Goal: Communication & Community: Answer question/provide support

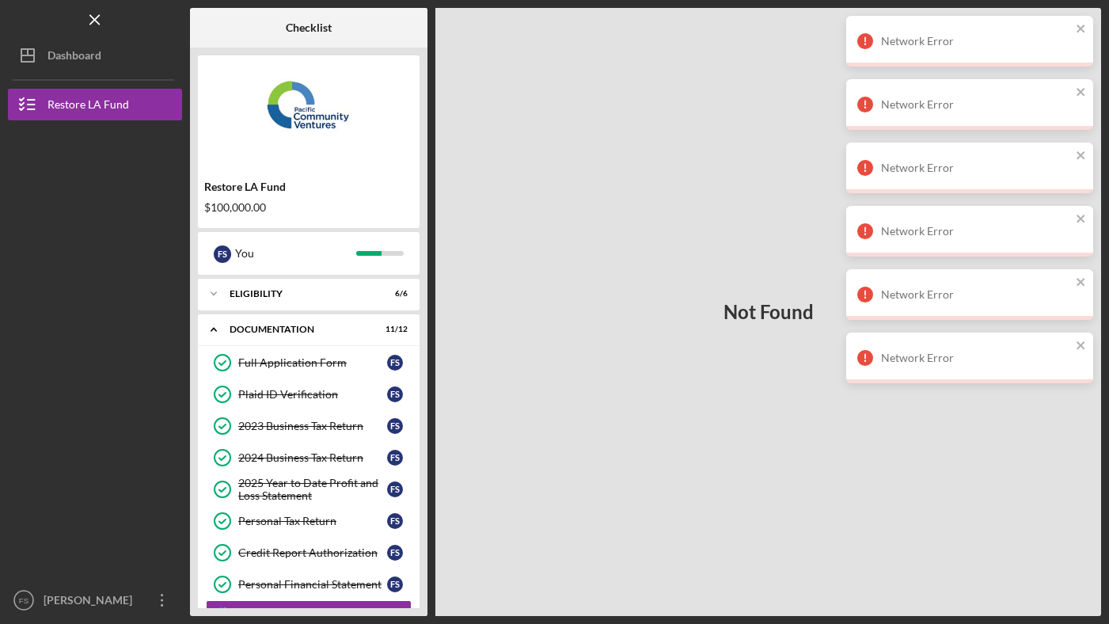
scroll to position [159, 0]
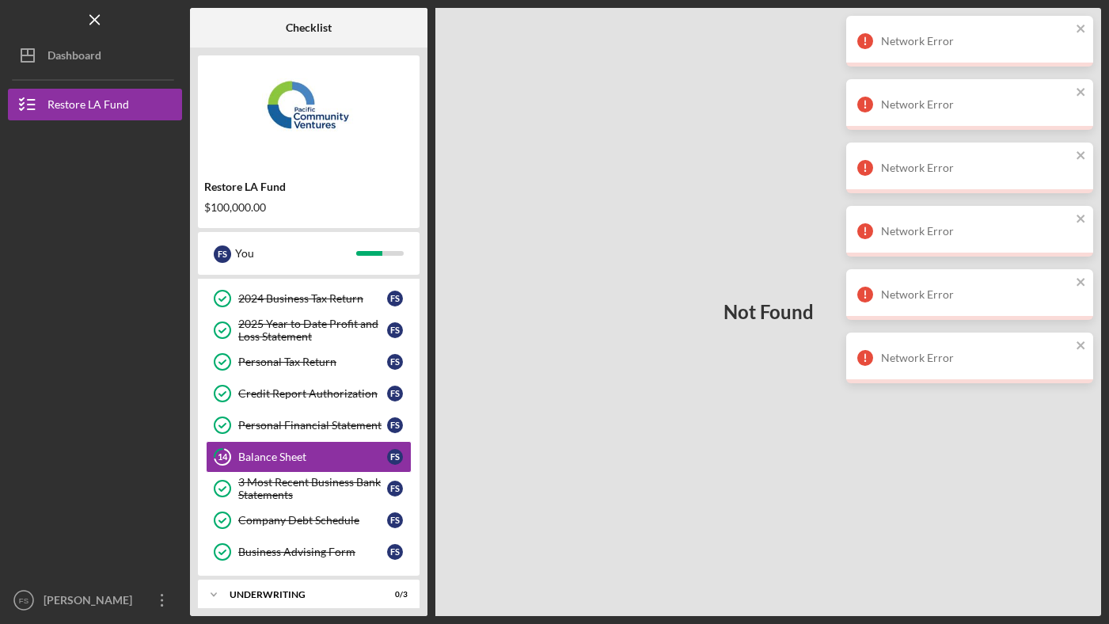
click at [1088, 27] on div "Network Error" at bounding box center [969, 41] width 247 height 51
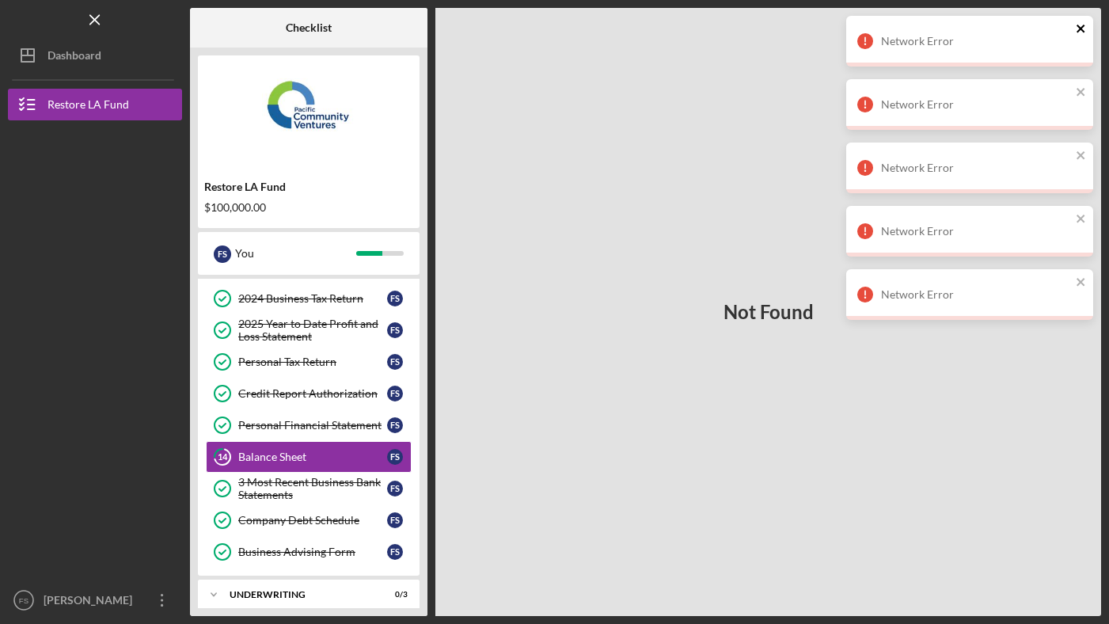
click at [1083, 28] on icon "close" at bounding box center [1081, 28] width 11 height 13
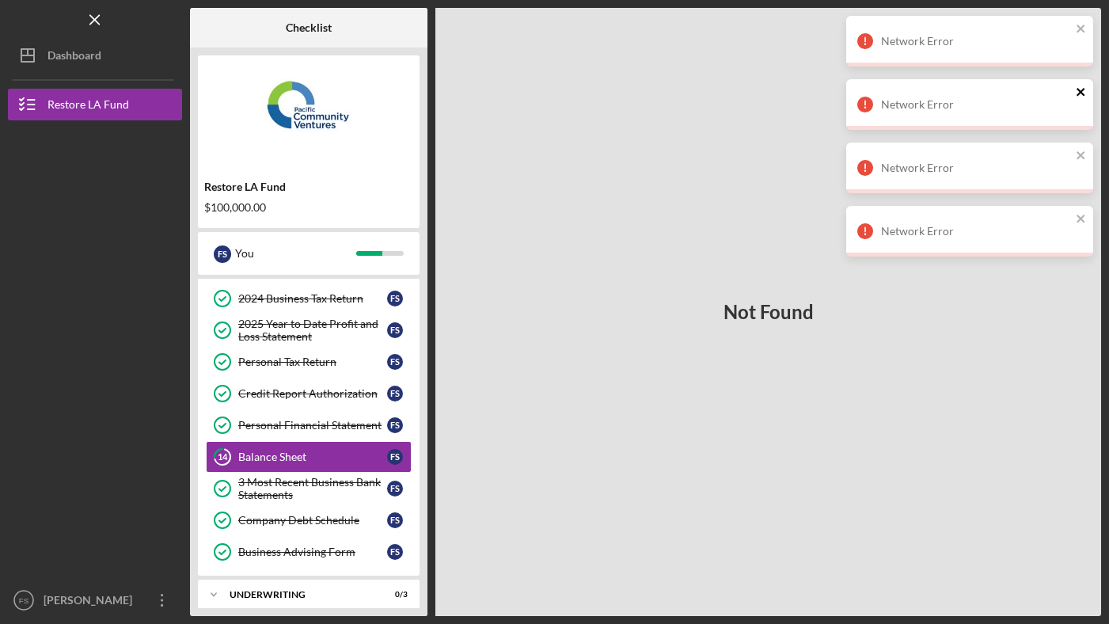
click at [1082, 89] on icon "close" at bounding box center [1081, 92] width 8 height 8
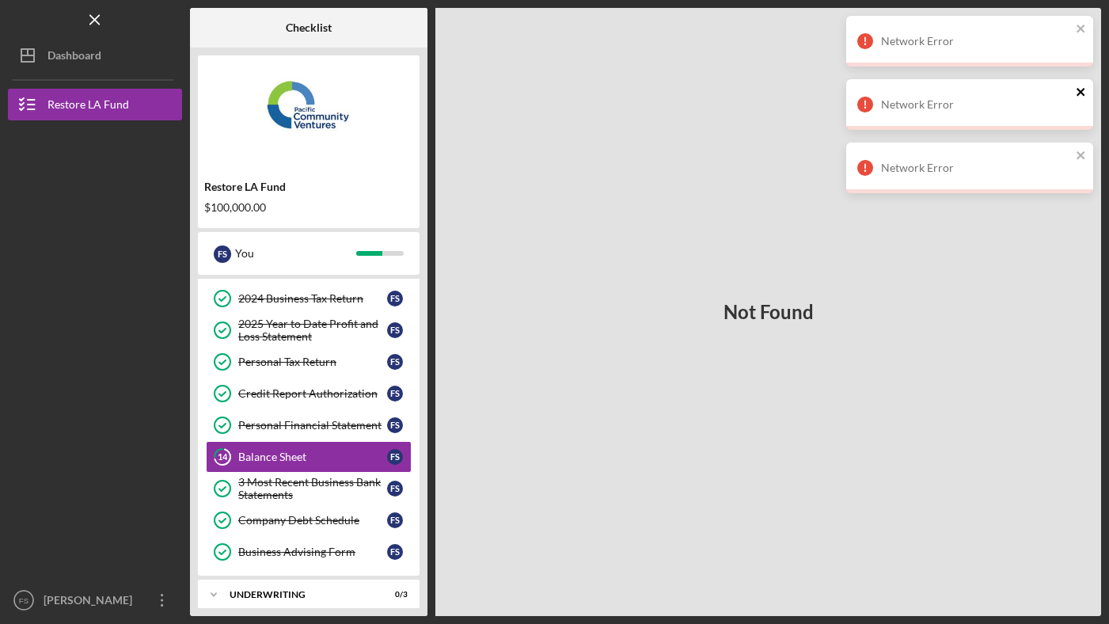
click at [1082, 89] on icon "close" at bounding box center [1081, 92] width 8 height 8
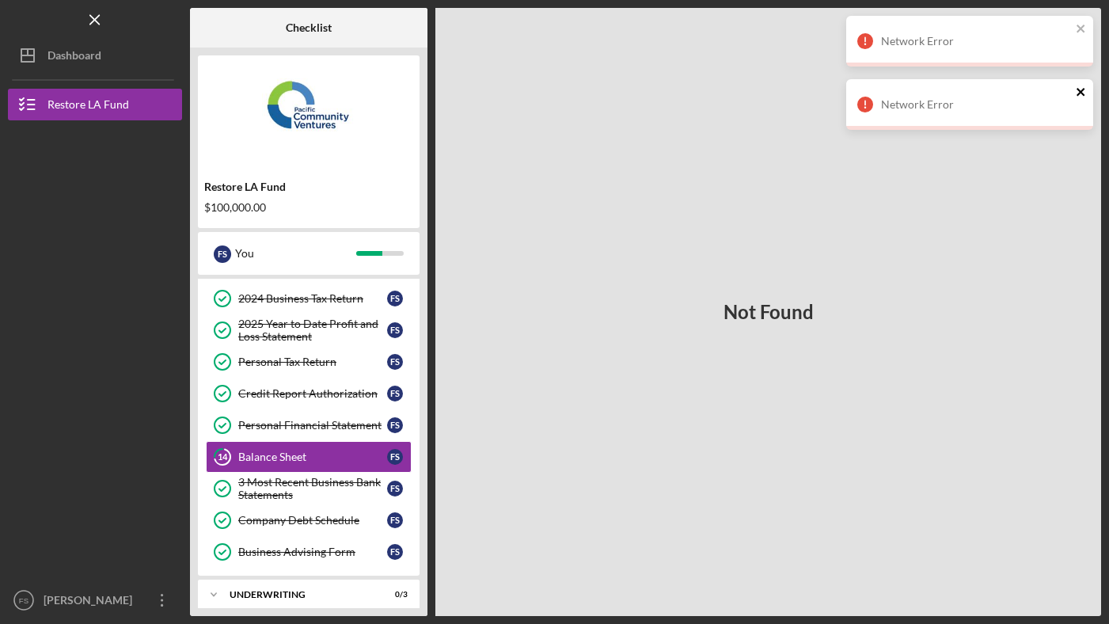
click at [1081, 89] on icon "close" at bounding box center [1081, 92] width 11 height 13
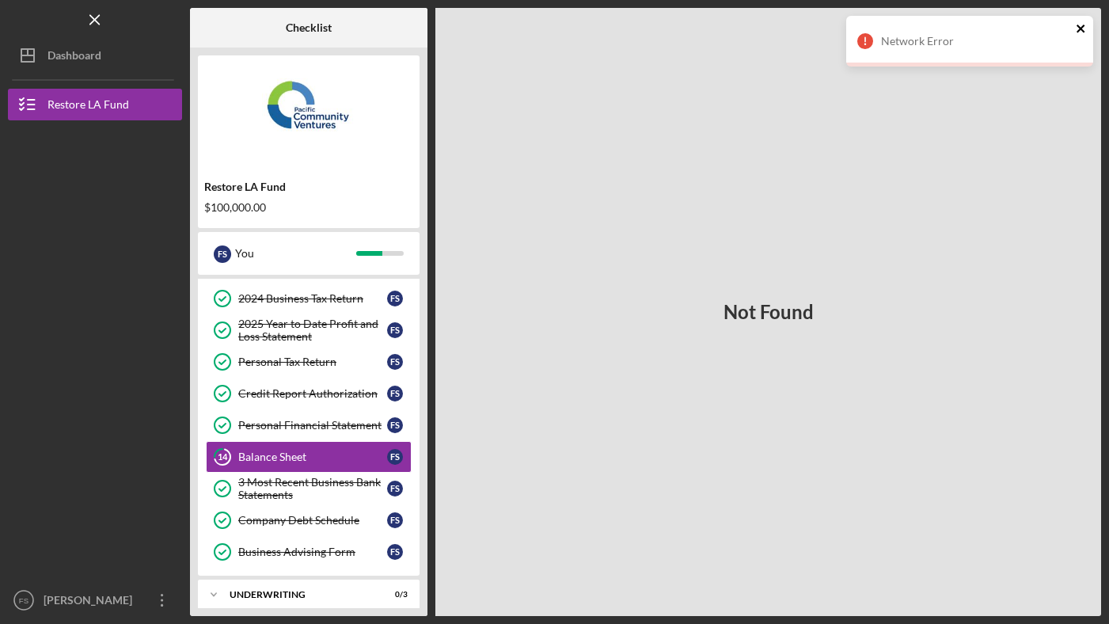
click at [1082, 34] on icon "close" at bounding box center [1081, 28] width 11 height 13
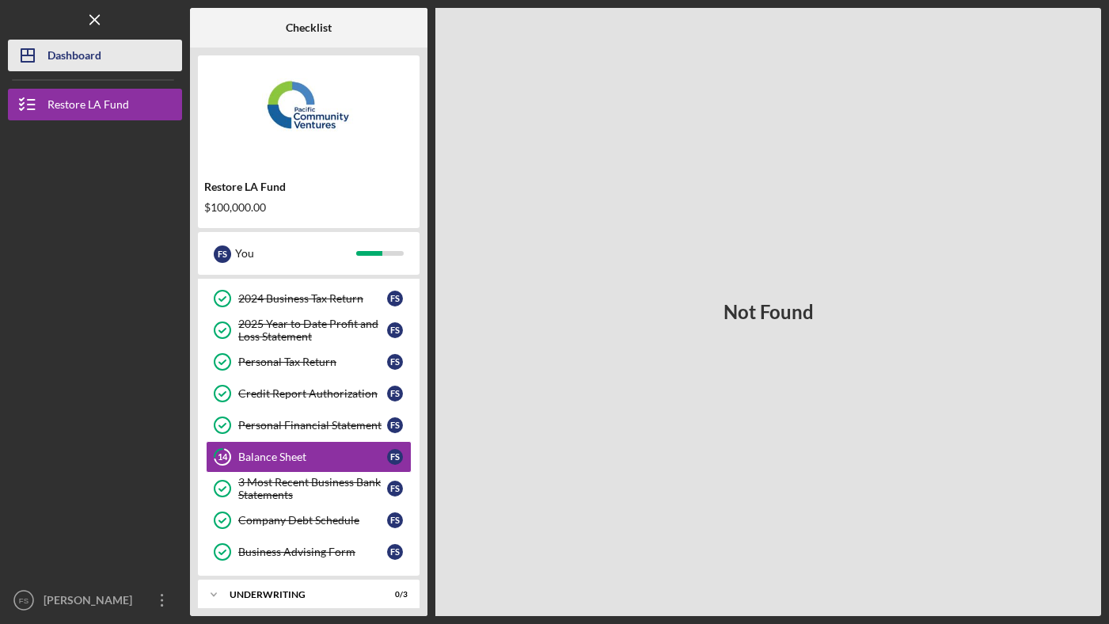
click at [66, 51] on div "Dashboard" at bounding box center [75, 58] width 54 height 36
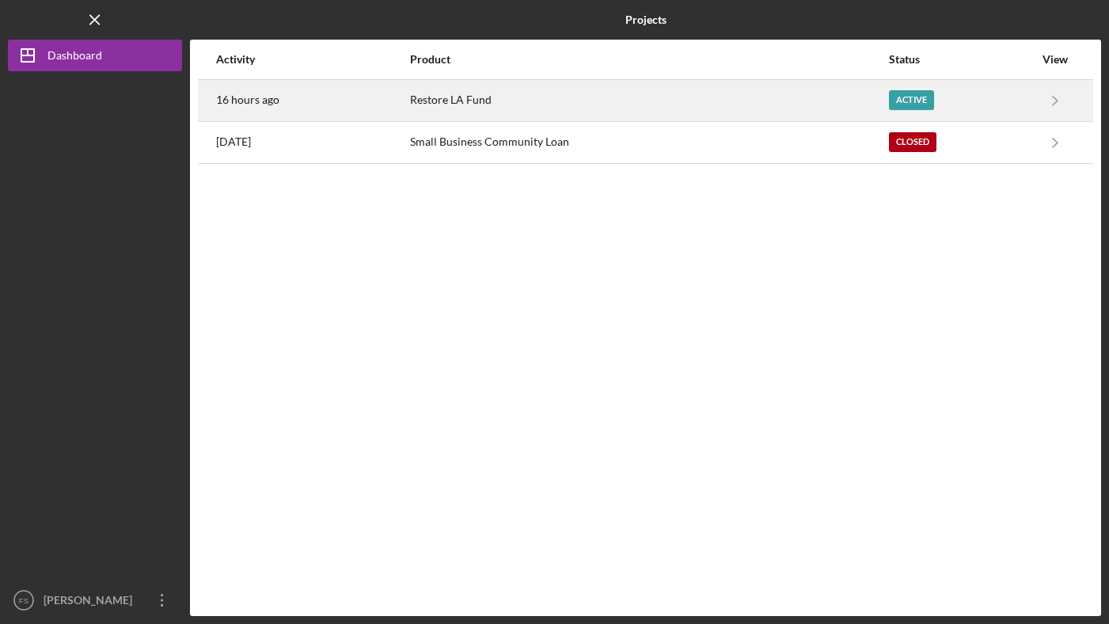
click at [261, 102] on time "16 hours ago" at bounding box center [247, 99] width 63 height 13
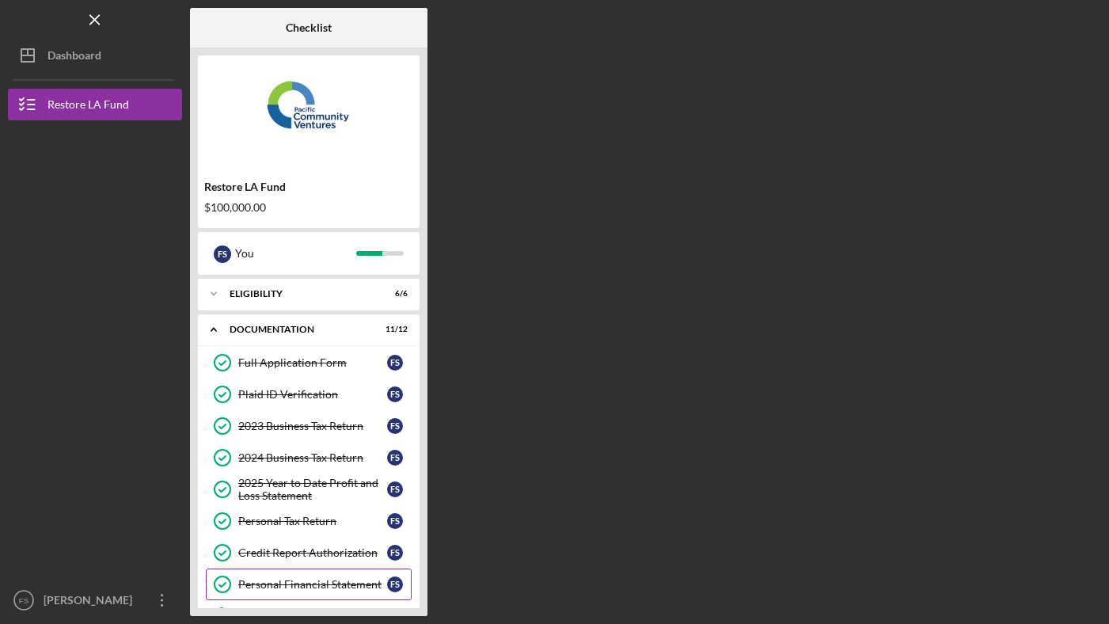
scroll to position [89, 0]
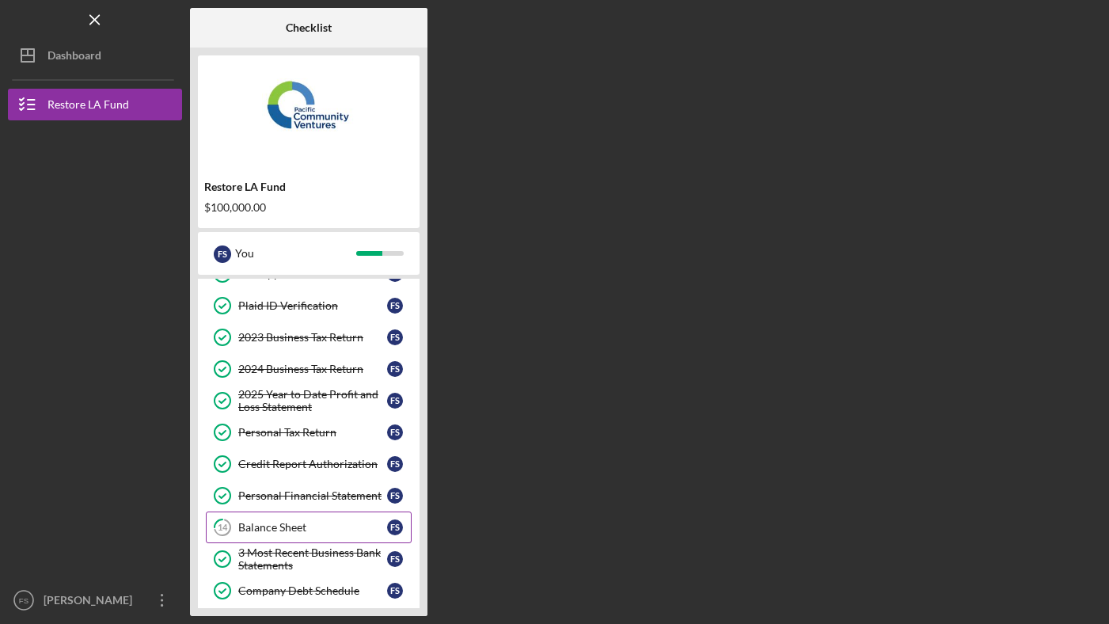
click at [280, 521] on div "Balance Sheet" at bounding box center [312, 527] width 149 height 13
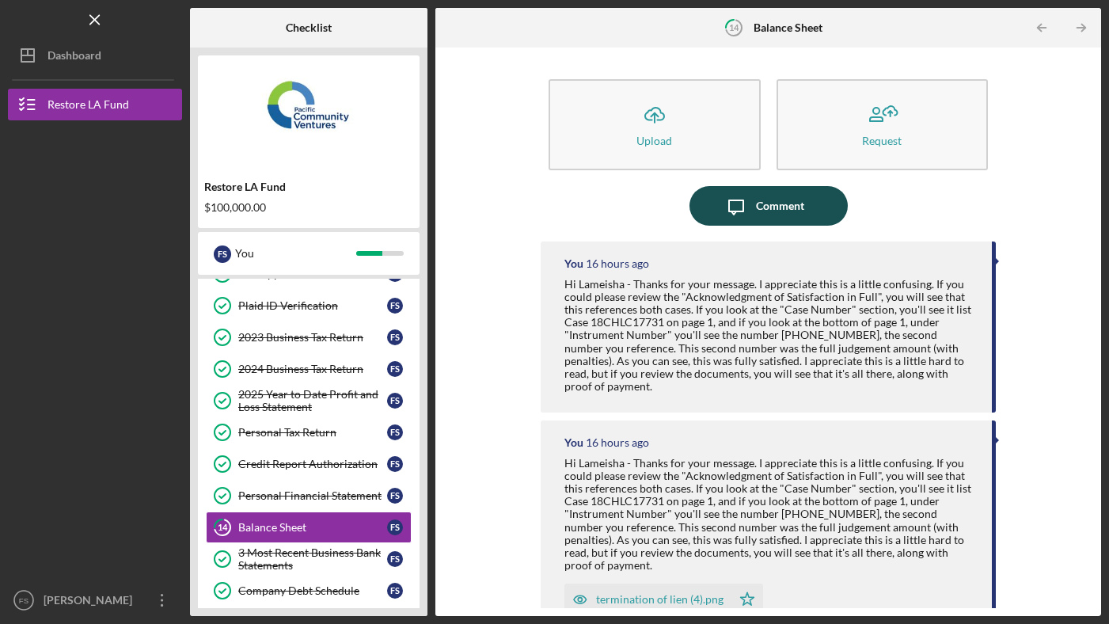
click at [774, 205] on div "Comment" at bounding box center [780, 206] width 48 height 40
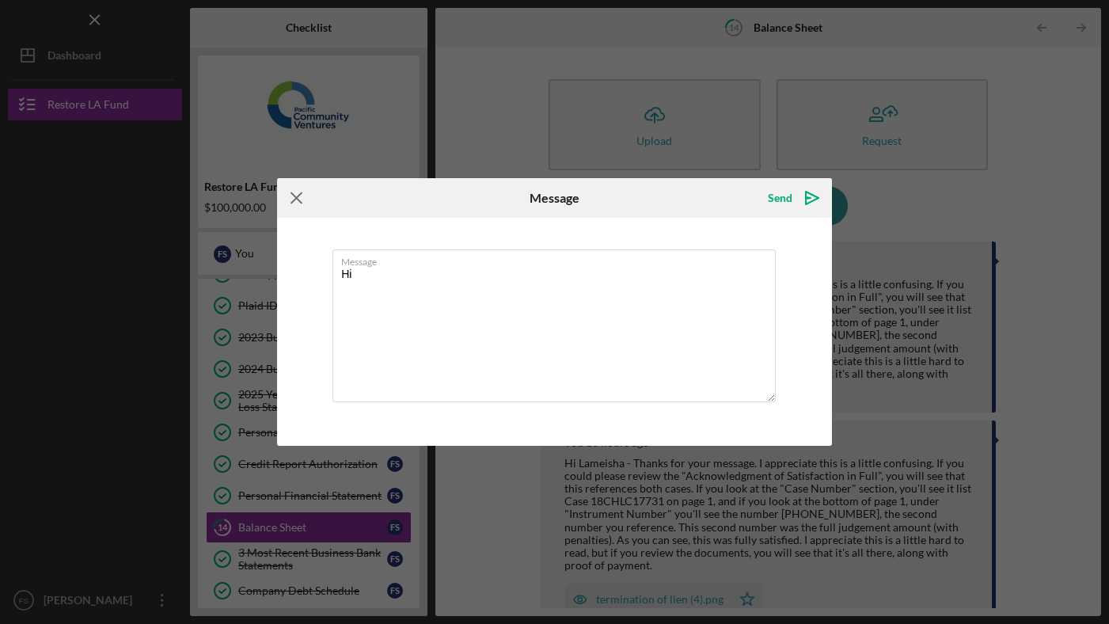
type textarea "Hi"
click at [292, 192] on icon "Icon/Menu Close" at bounding box center [297, 198] width 40 height 40
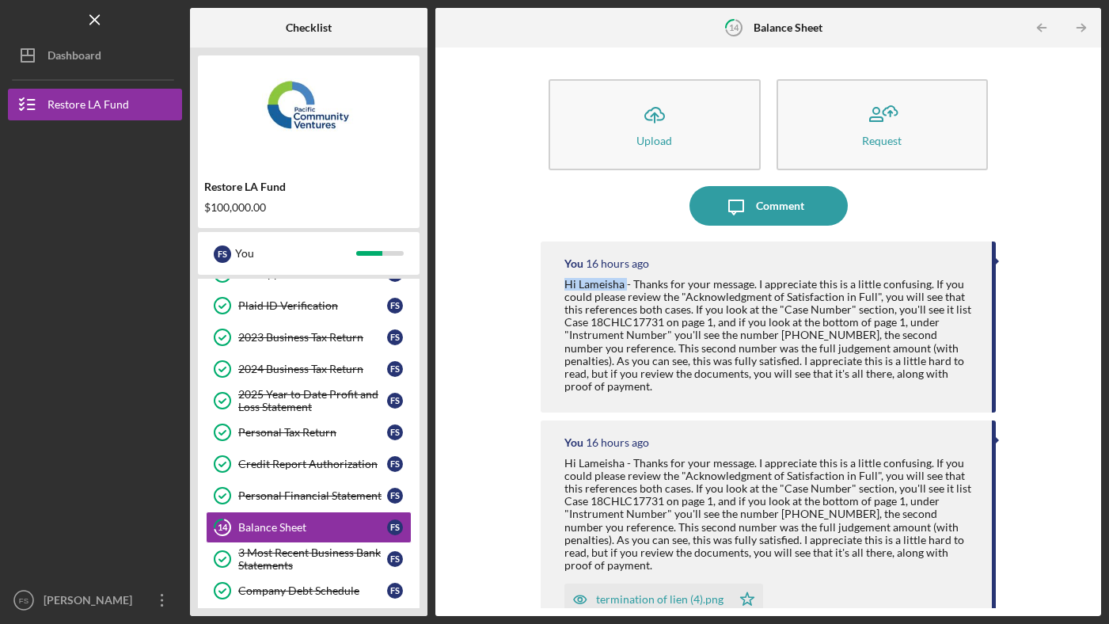
drag, startPoint x: 600, startPoint y: 285, endPoint x: 565, endPoint y: 285, distance: 34.8
click at [565, 285] on div "Hi Lameisha - Thanks for your message. I appreciate this is a little confusing.…" at bounding box center [771, 335] width 412 height 115
copy div "Hi Lameisha"
click at [763, 196] on div "Comment" at bounding box center [780, 206] width 48 height 40
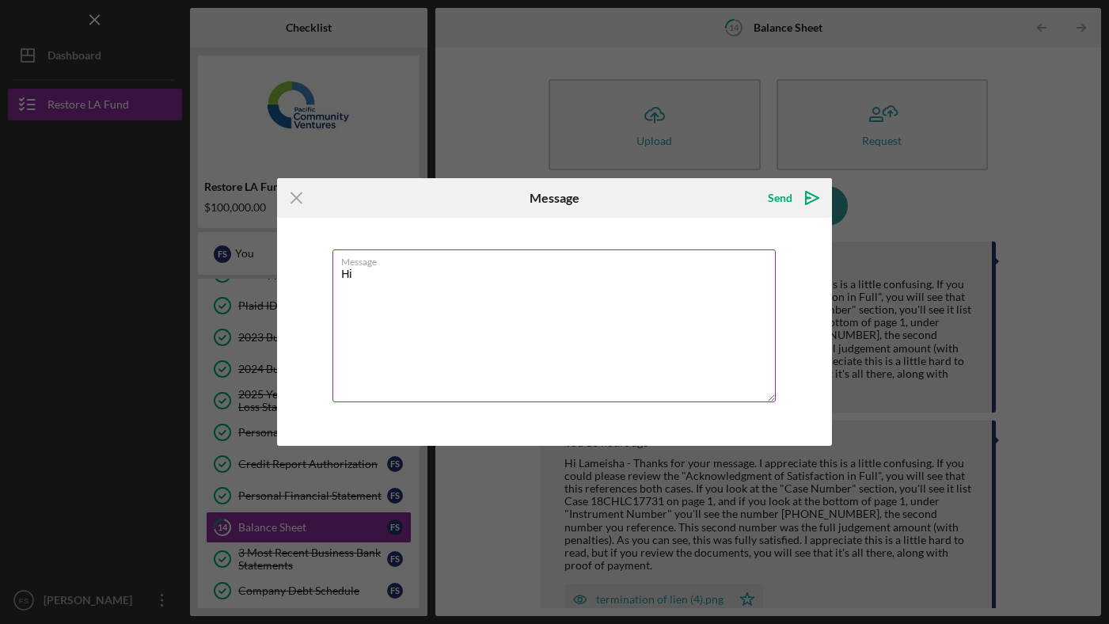
click at [486, 275] on textarea "Hi" at bounding box center [554, 325] width 443 height 153
drag, startPoint x: 486, startPoint y: 275, endPoint x: 312, endPoint y: 255, distance: 175.3
click at [312, 255] on div "Message Hi" at bounding box center [554, 332] width 555 height 228
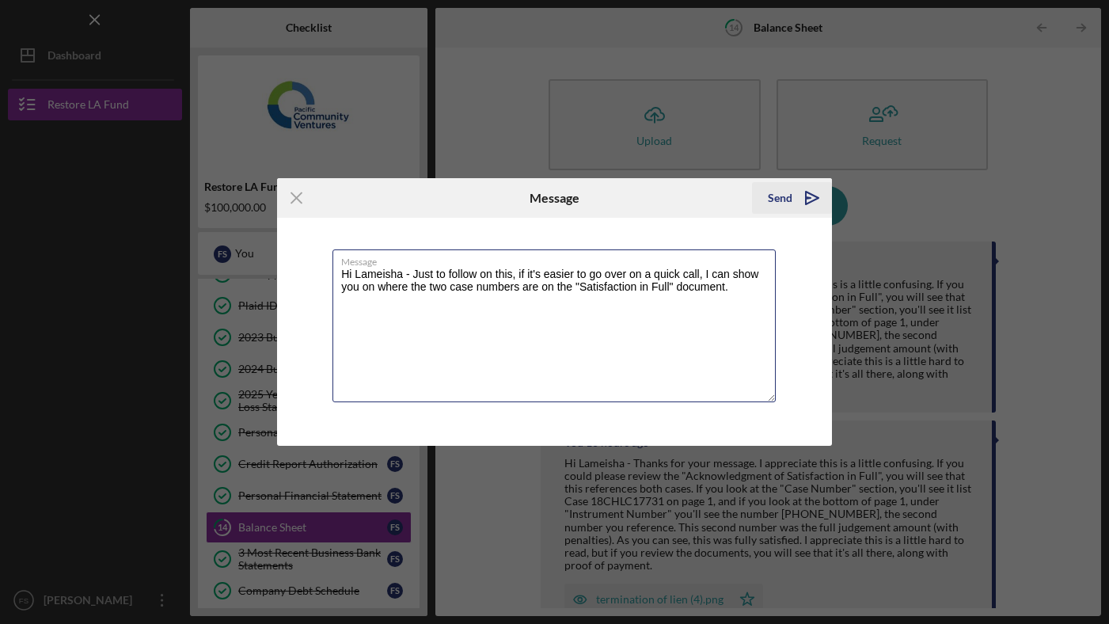
type textarea "Hi Lameisha - Just to follow on this, if it's easier to go over on a quick call…"
click at [776, 192] on div "Send" at bounding box center [780, 198] width 25 height 32
